Goal: Information Seeking & Learning: Learn about a topic

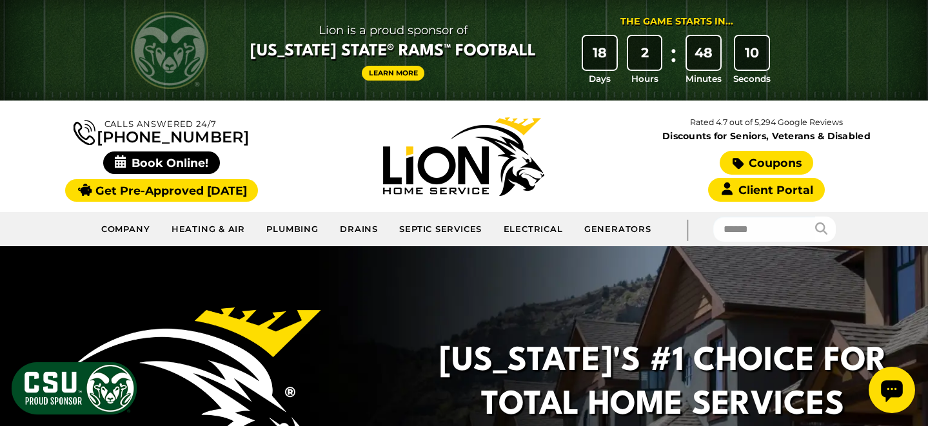
click at [733, 155] on link "Coupons" at bounding box center [766, 163] width 93 height 24
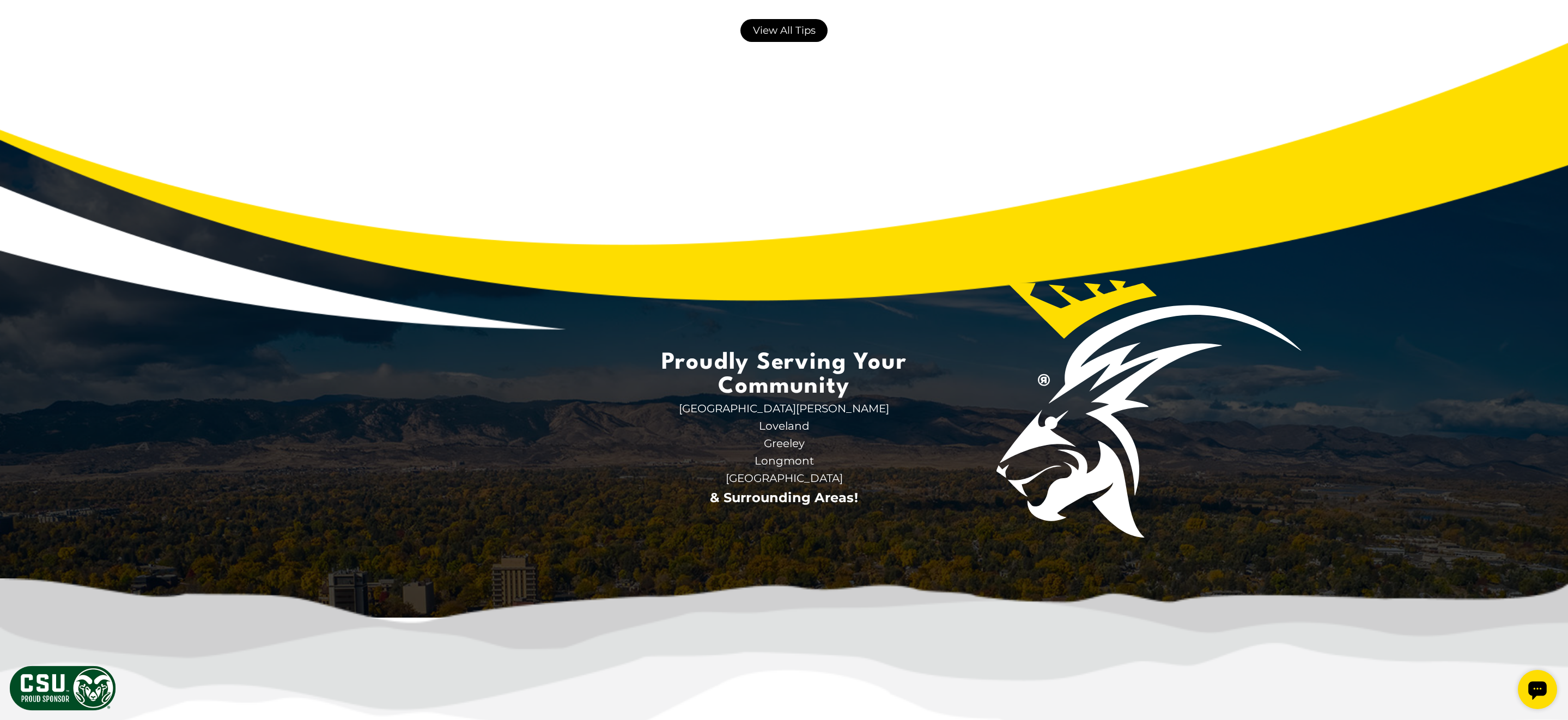
scroll to position [2992, 0]
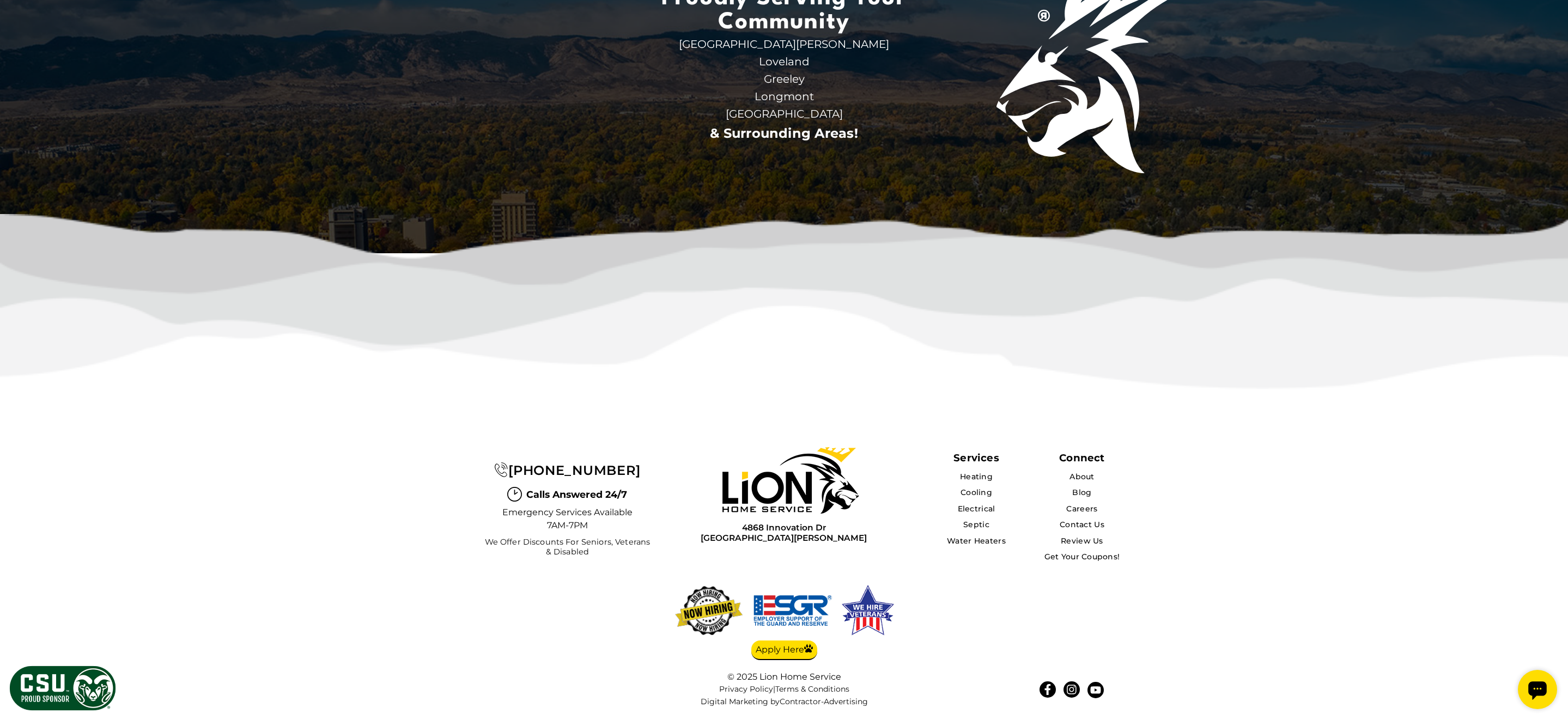
click at [564, 360] on span "We Offer Discounts for Seniors, Veterans & Disabled" at bounding box center [567, 547] width 172 height 19
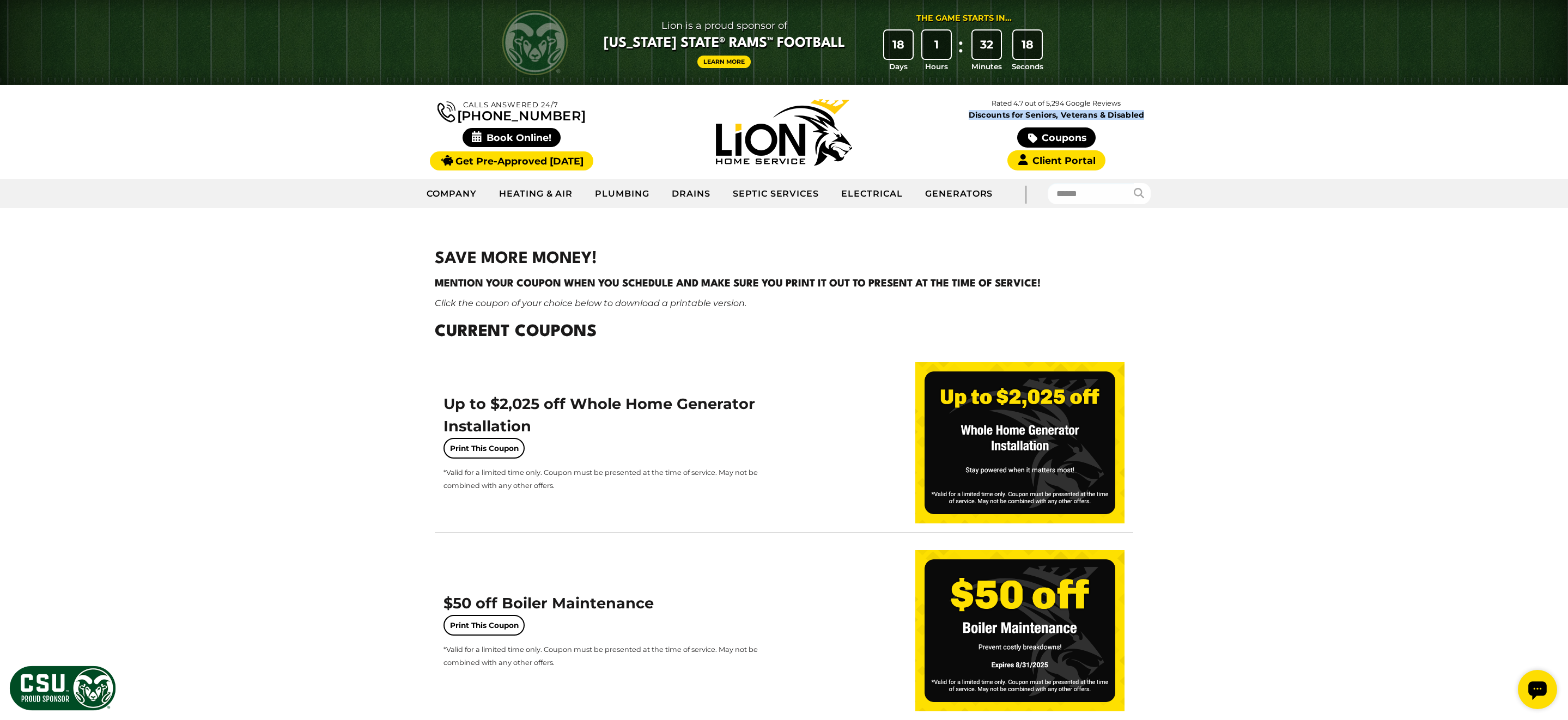
drag, startPoint x: 1144, startPoint y: 116, endPoint x: 970, endPoint y: 116, distance: 174.0
click at [783, 116] on span "Discounts for Seniors, Veterans & Disabled" at bounding box center [1056, 115] width 268 height 8
copy span "Discounts for Seniors, Veterans & Disabled"
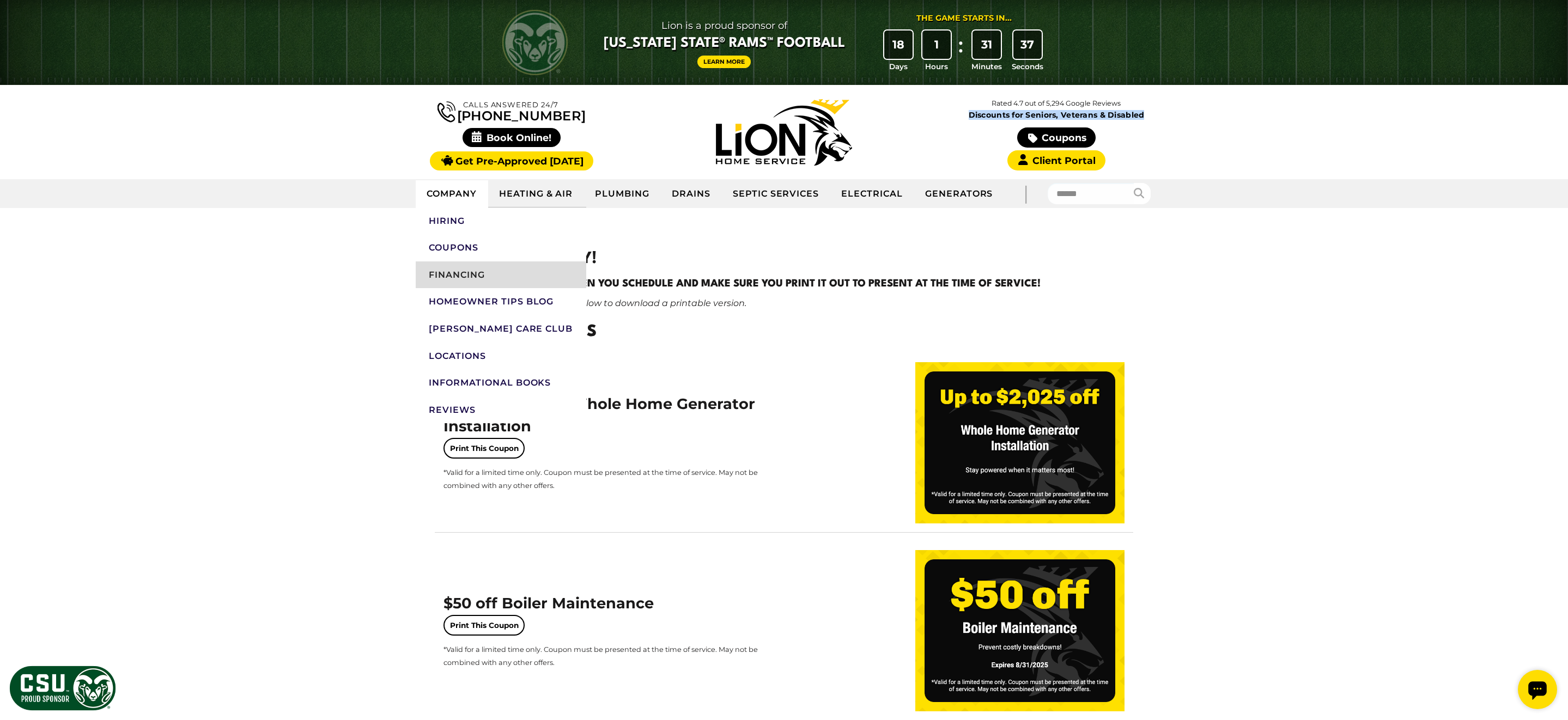
click at [459, 266] on link "Financing" at bounding box center [501, 275] width 171 height 27
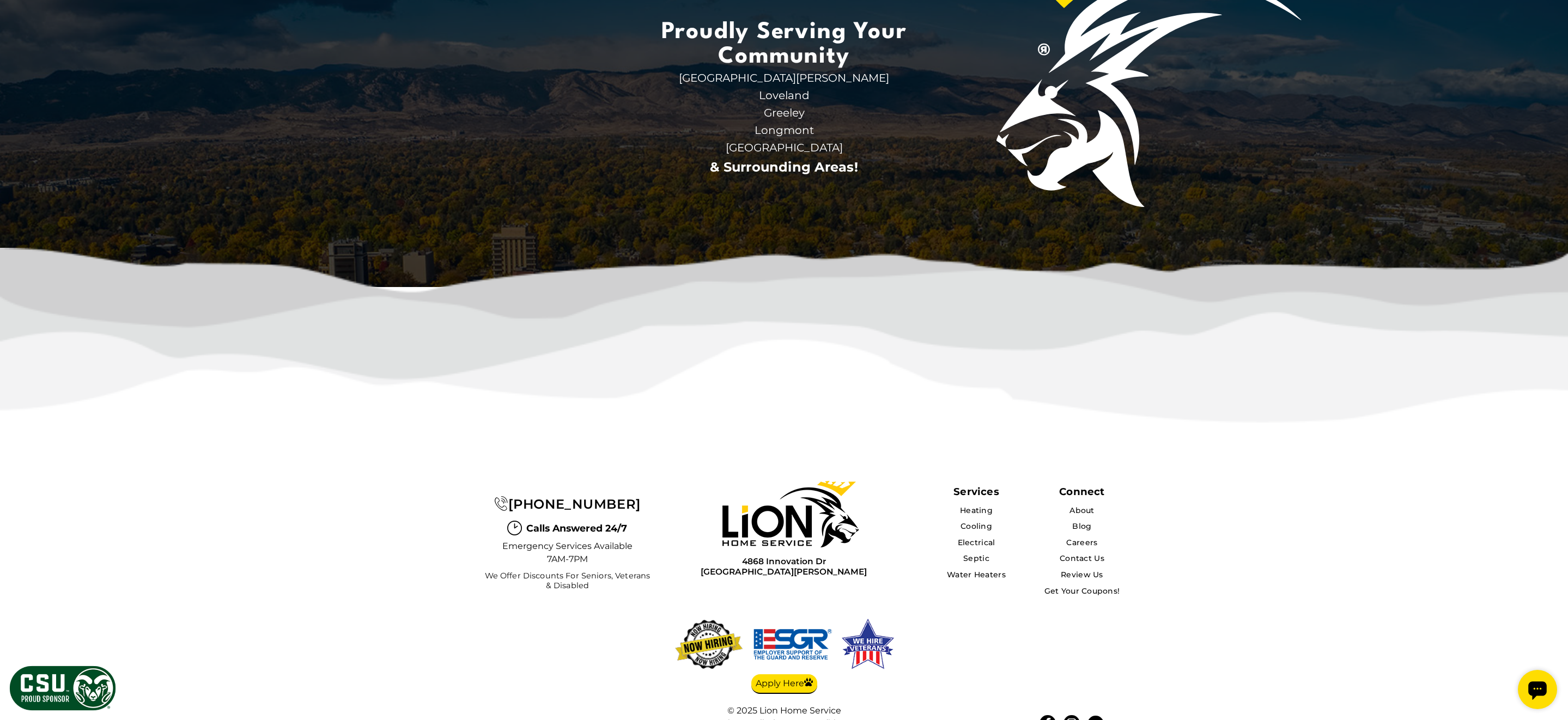
scroll to position [2599, 0]
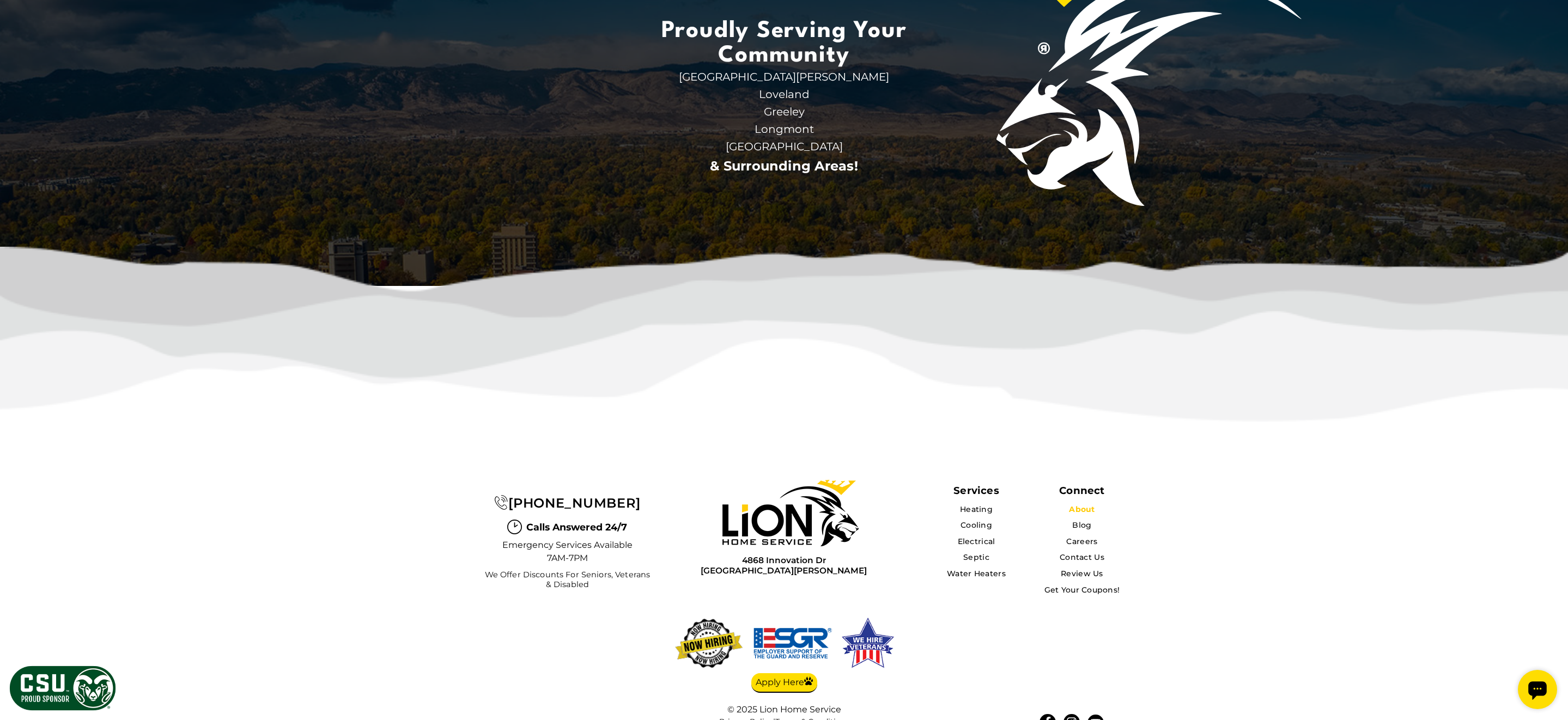
click at [1083, 515] on link "About" at bounding box center [1081, 510] width 25 height 10
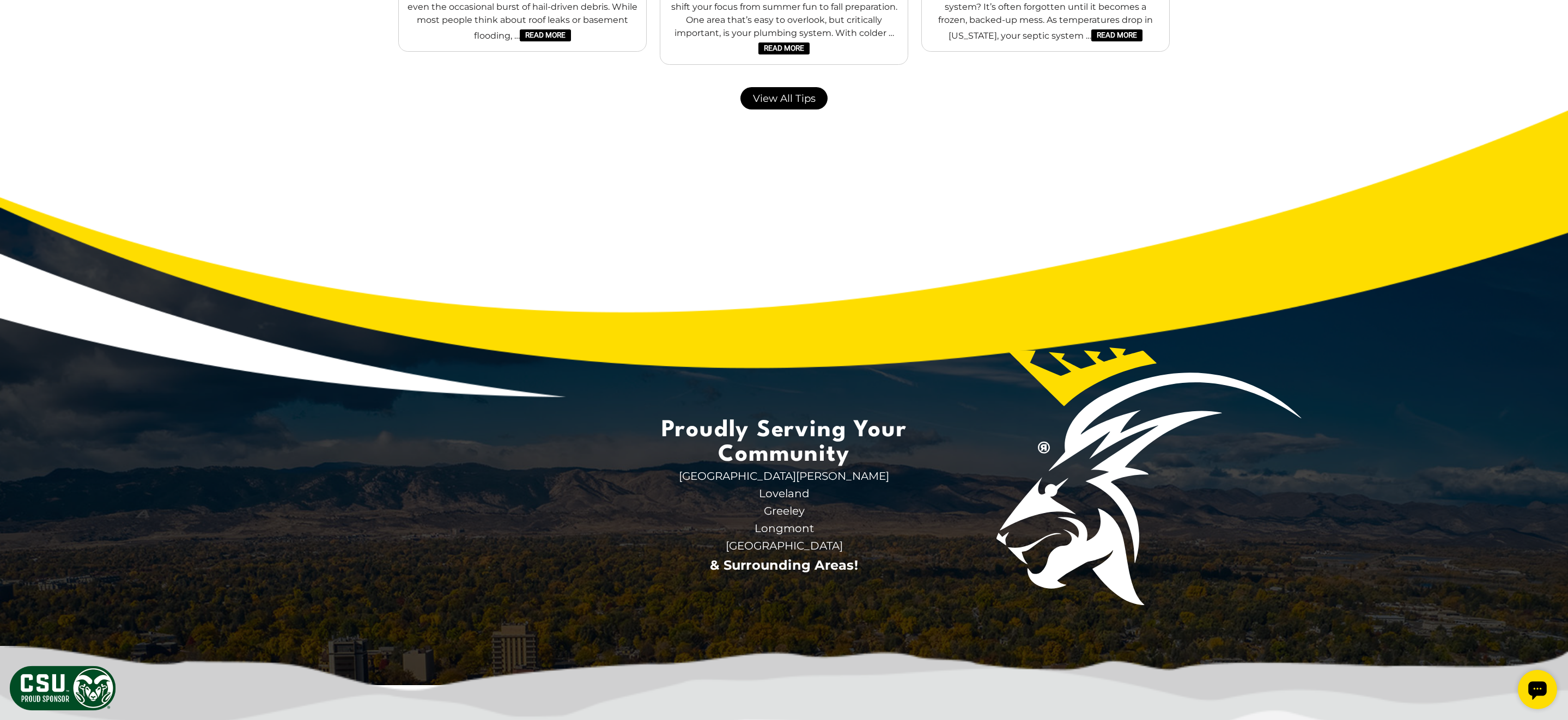
scroll to position [2452, 0]
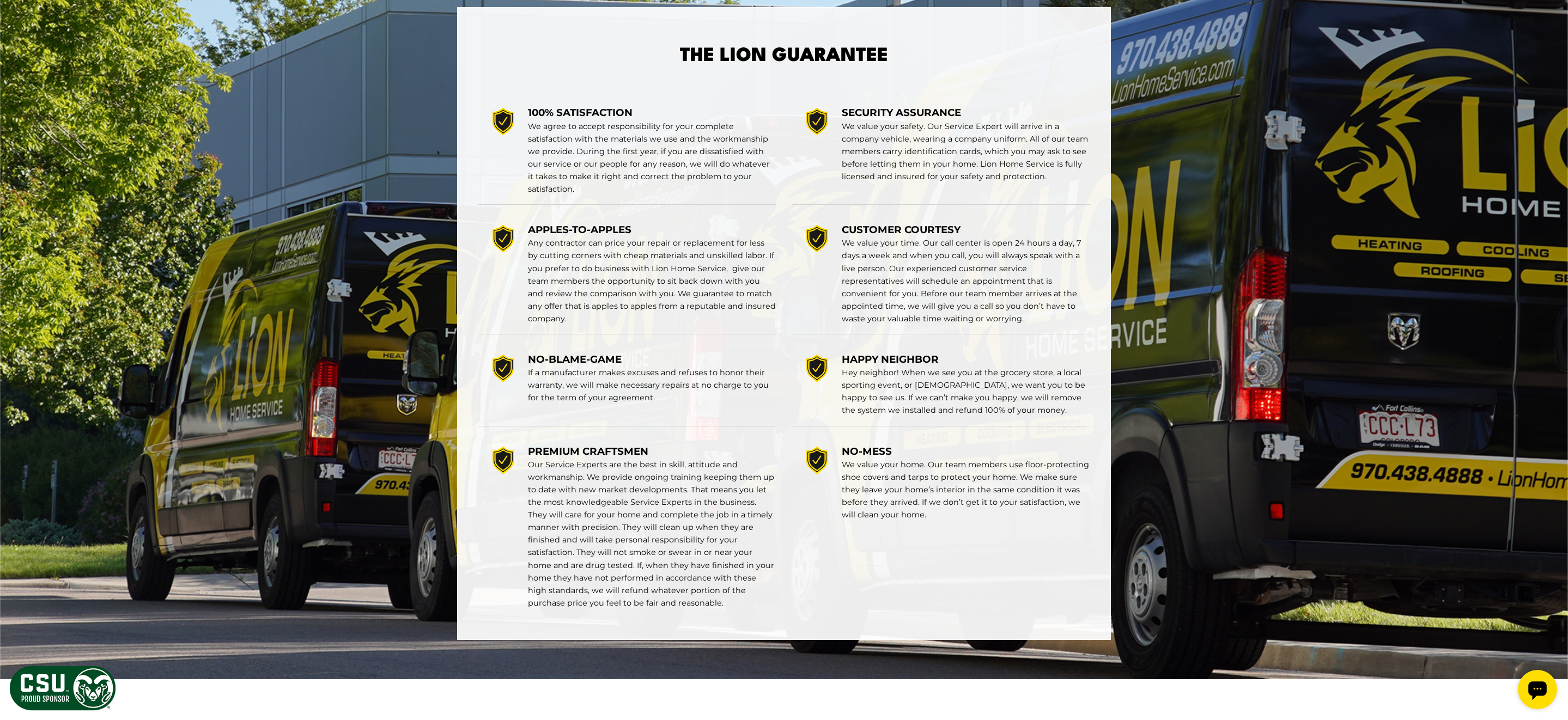
scroll to position [2024, 0]
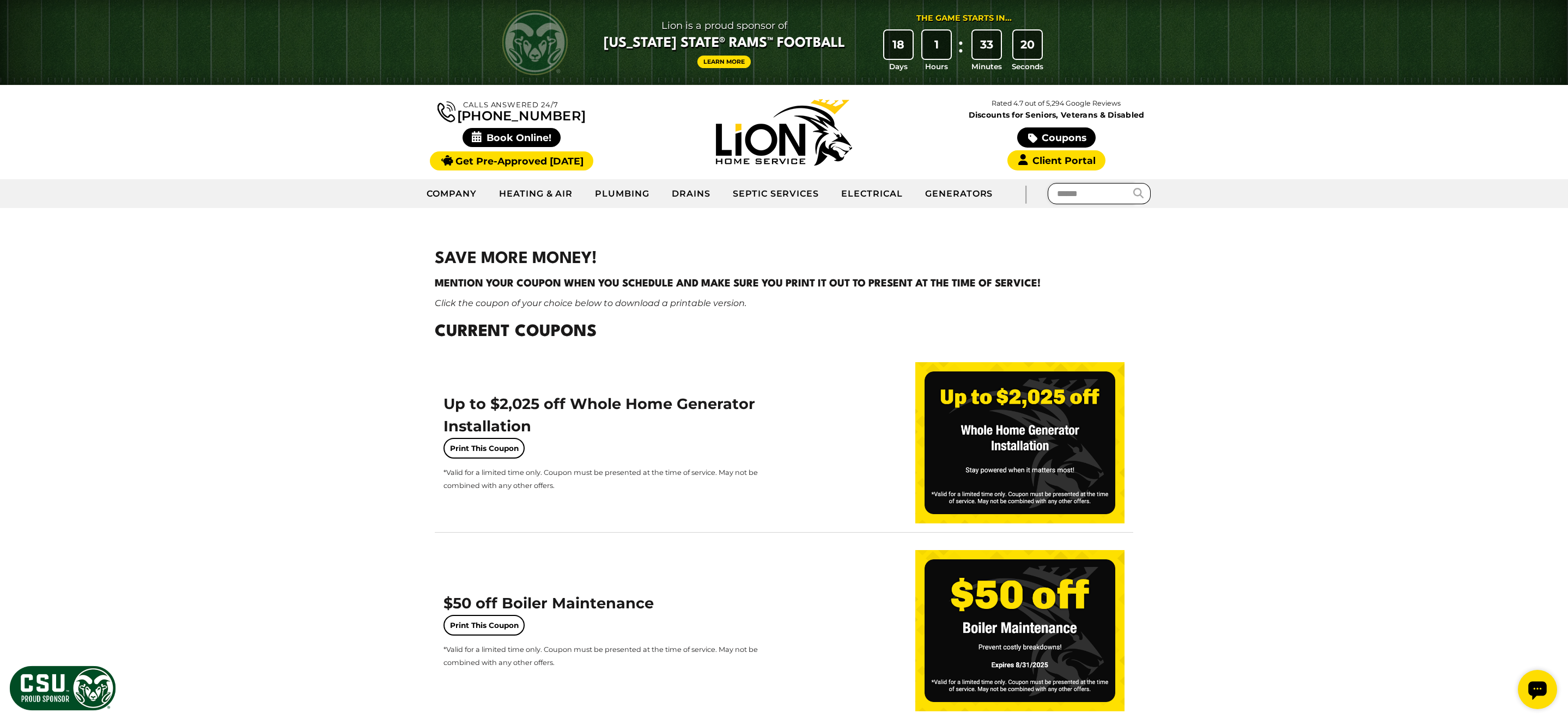
click at [1065, 191] on input "text" at bounding box center [1091, 194] width 87 height 21
type input "*********"
click at [1133, 183] on button "submit" at bounding box center [1141, 194] width 18 height 21
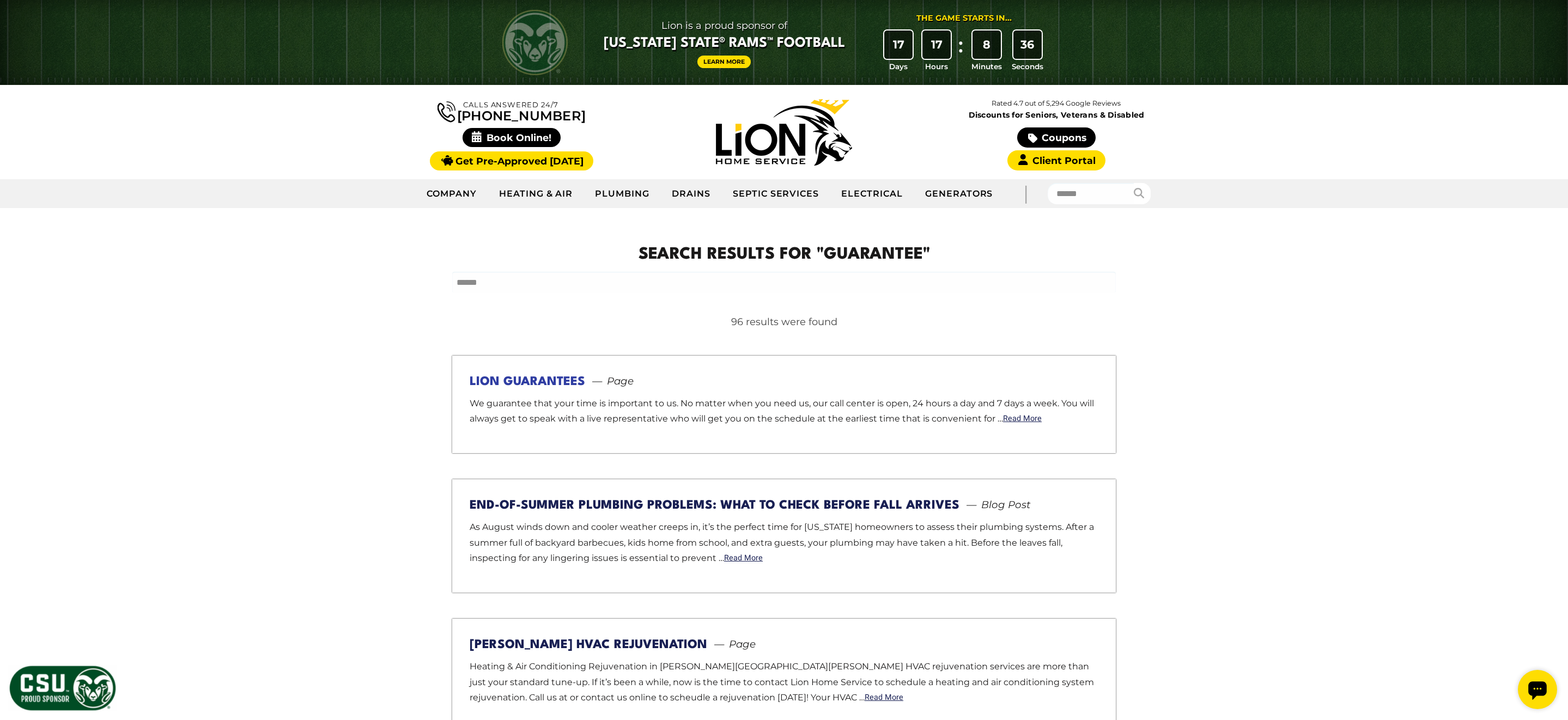
click at [546, 383] on link "Lion Guarantees" at bounding box center [527, 382] width 116 height 12
